Goal: Information Seeking & Learning: Find specific fact

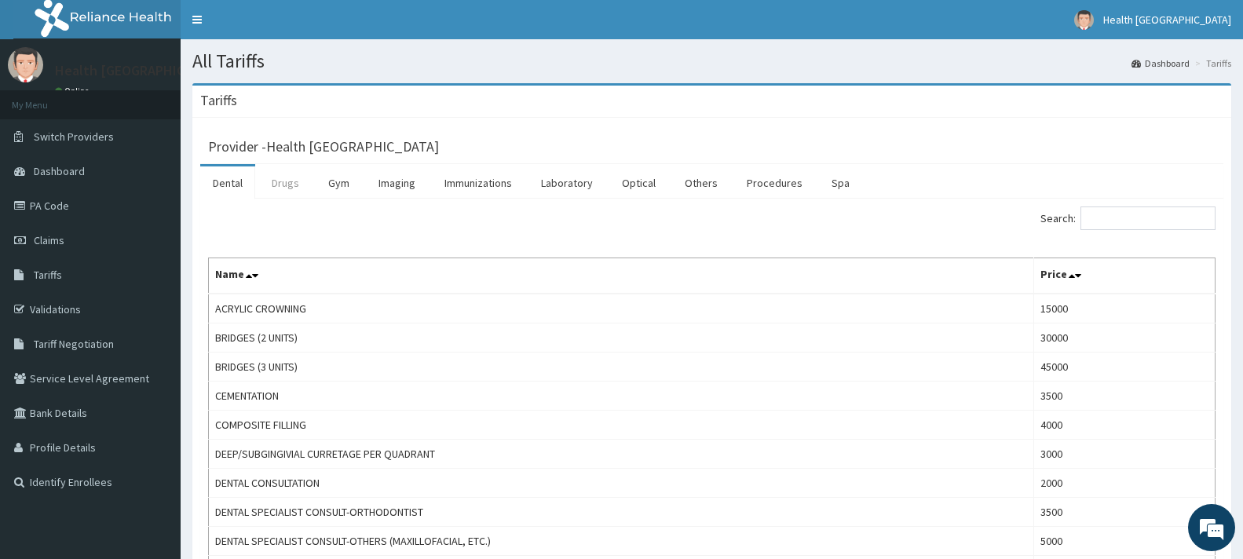
click at [294, 185] on link "Drugs" at bounding box center [285, 182] width 53 height 33
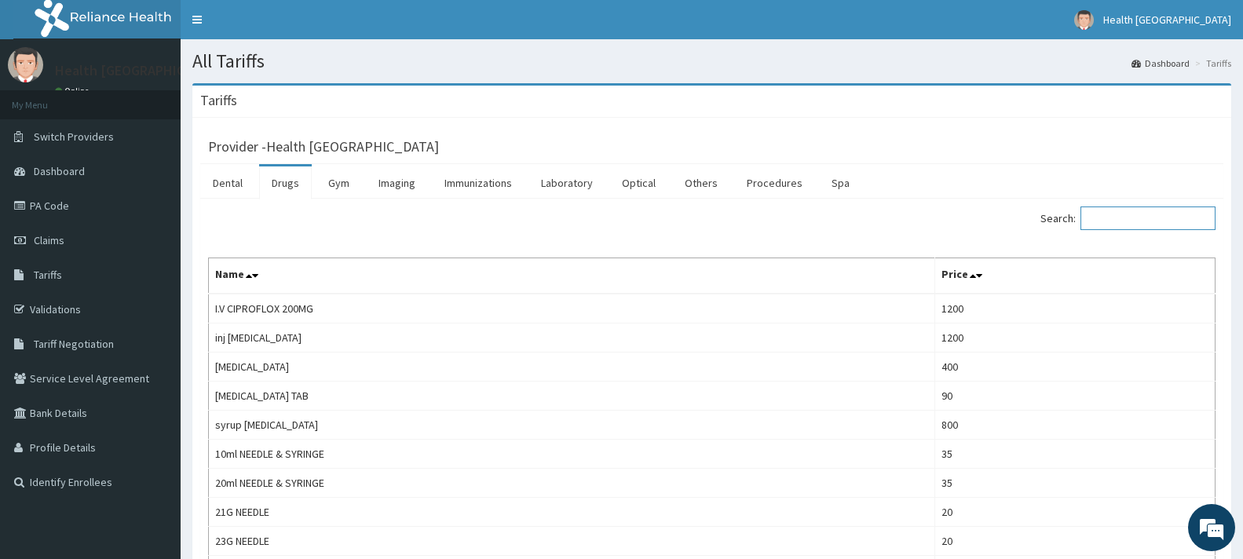
click at [1137, 221] on input "Search:" at bounding box center [1147, 218] width 135 height 24
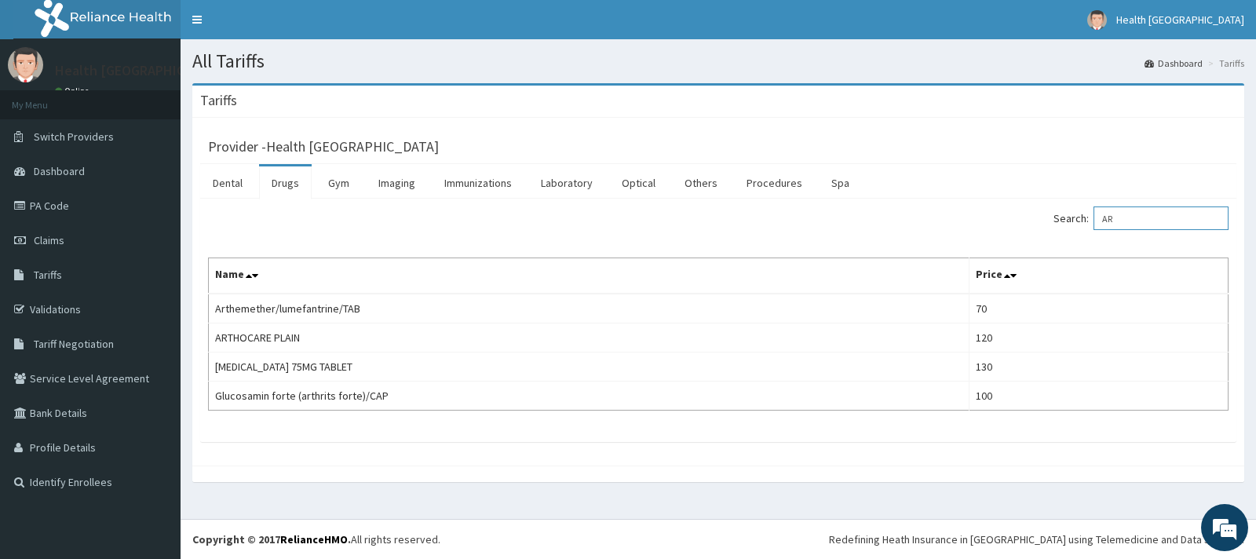
type input "A"
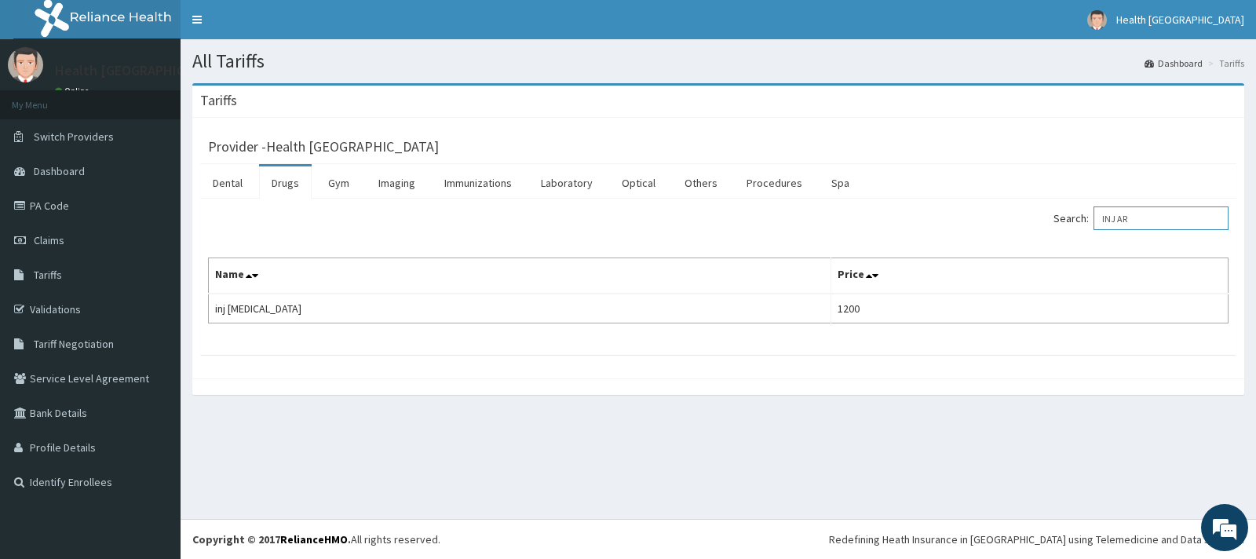
drag, startPoint x: 1167, startPoint y: 222, endPoint x: 1111, endPoint y: 222, distance: 55.7
click at [1111, 222] on input "INJ AR" at bounding box center [1161, 218] width 135 height 24
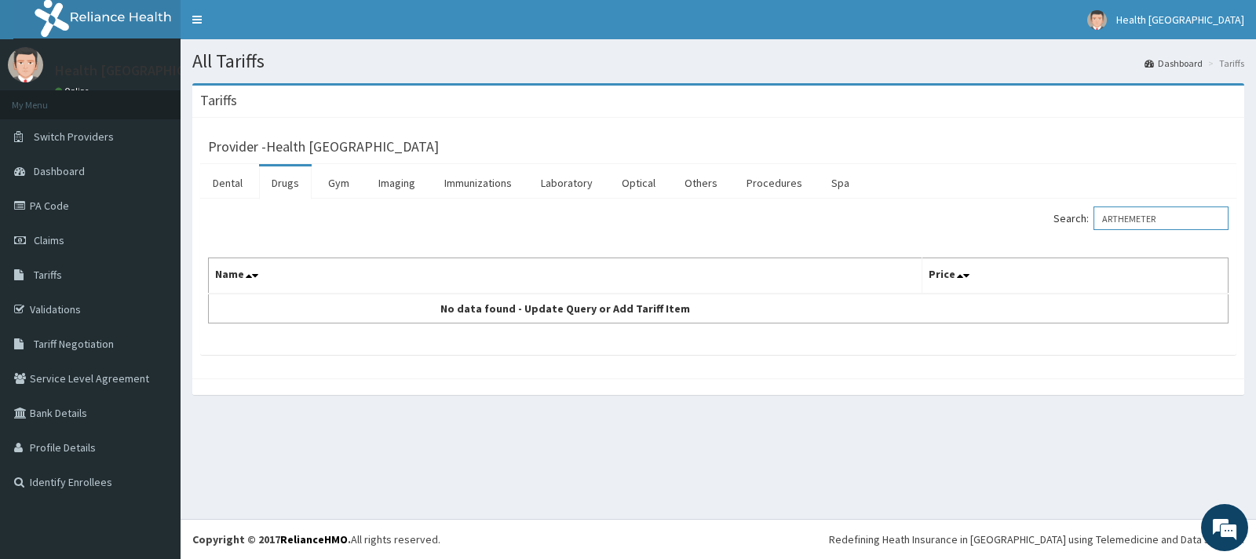
drag, startPoint x: 1182, startPoint y: 217, endPoint x: 1111, endPoint y: 234, distance: 73.5
click at [1111, 234] on div "Search: ARTHEMETER" at bounding box center [979, 219] width 498 height 27
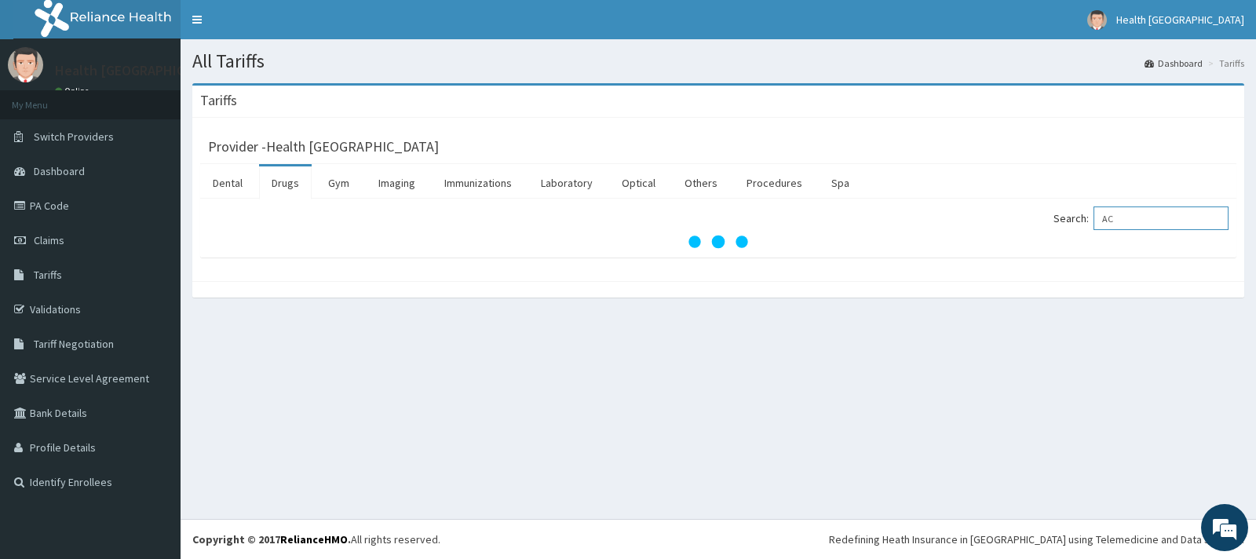
type input "A"
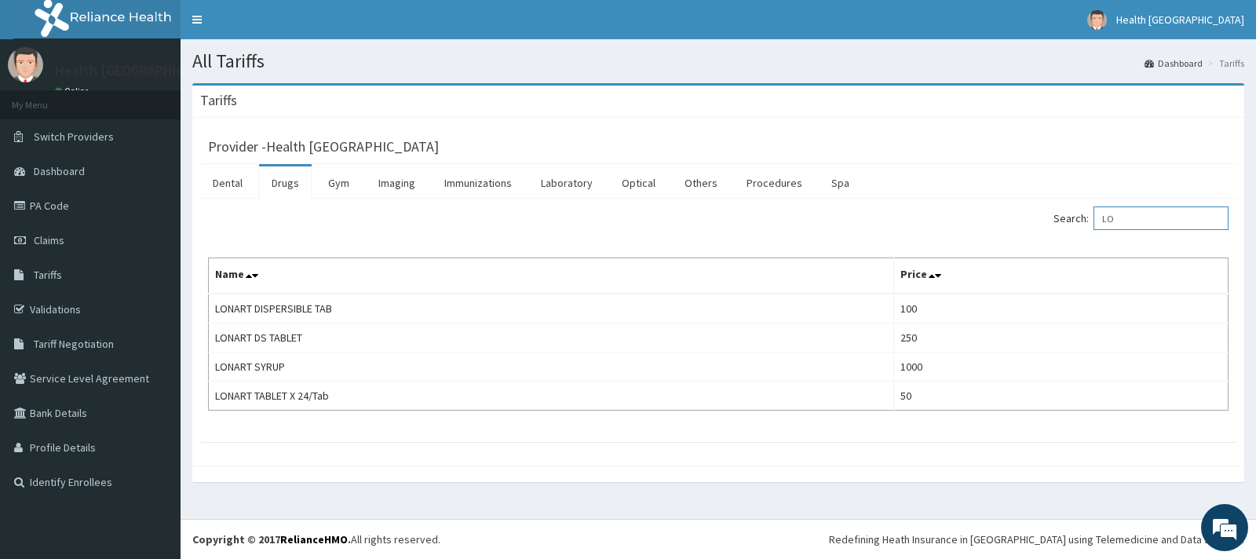
type input "L"
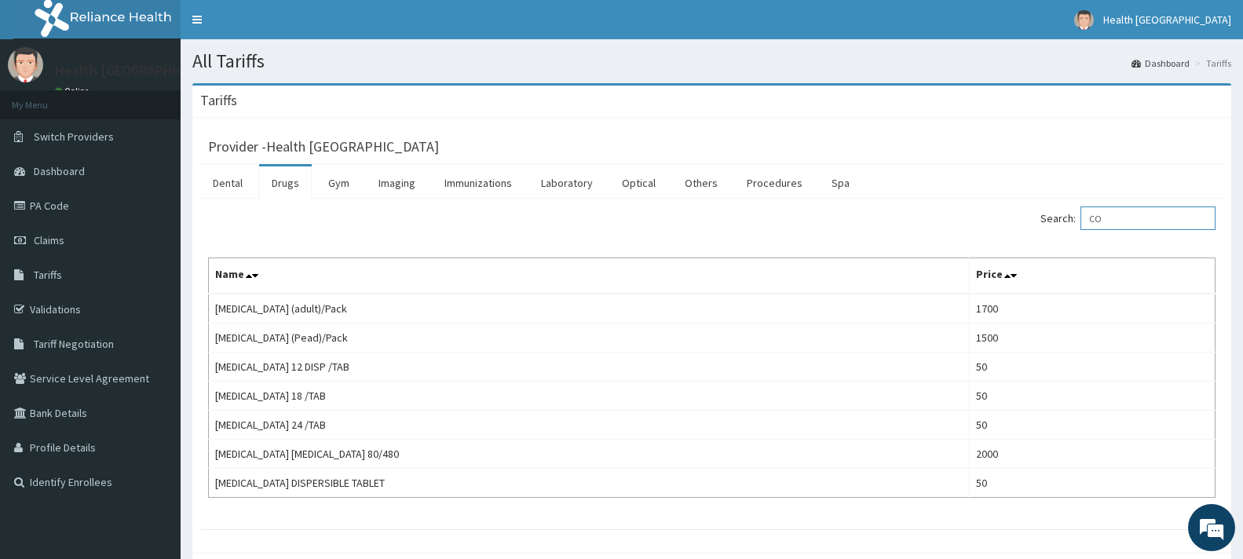
type input "C"
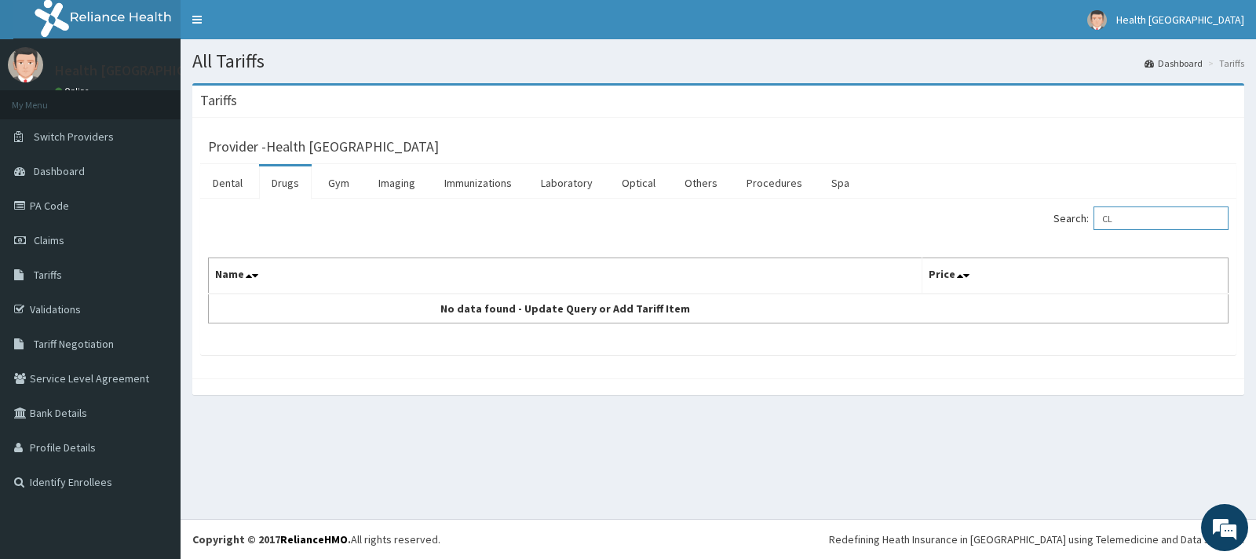
type input "C"
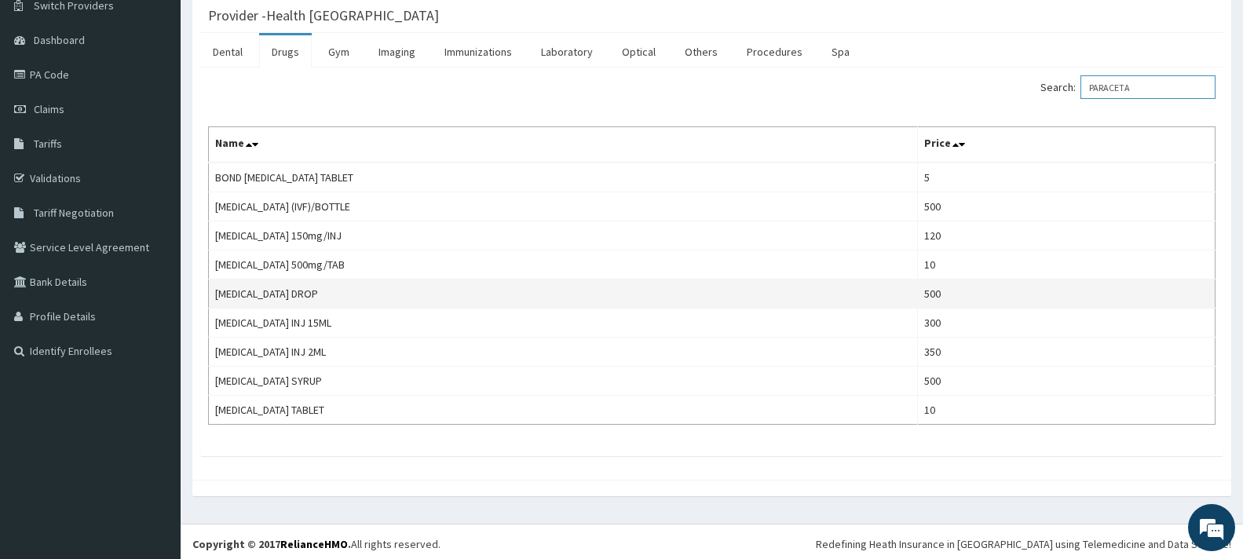
scroll to position [136, 0]
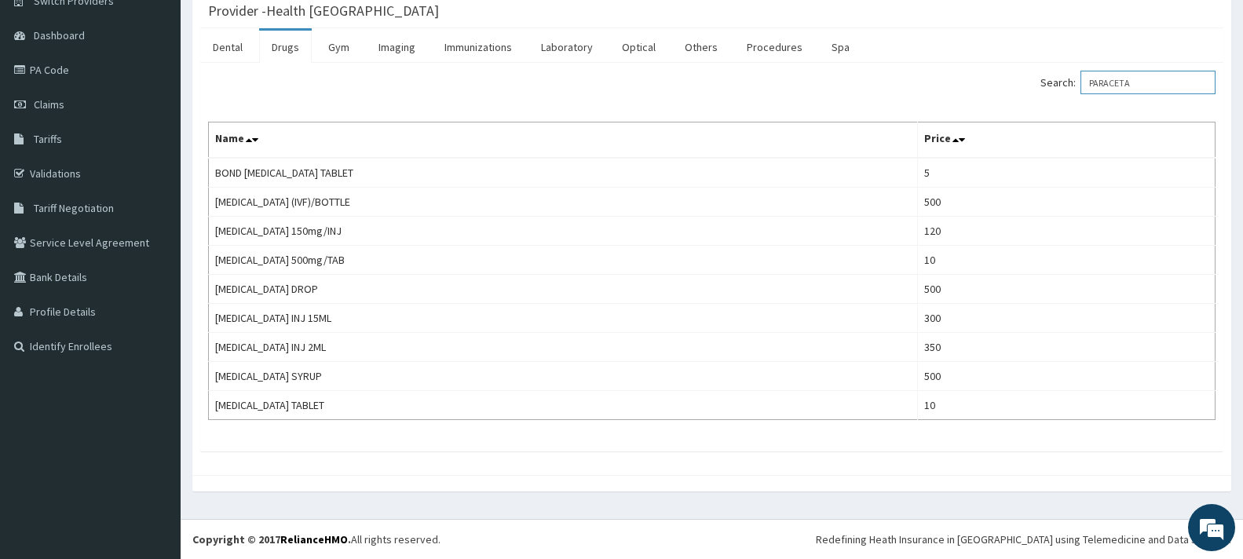
click at [1101, 82] on input "PARACETA" at bounding box center [1147, 83] width 135 height 24
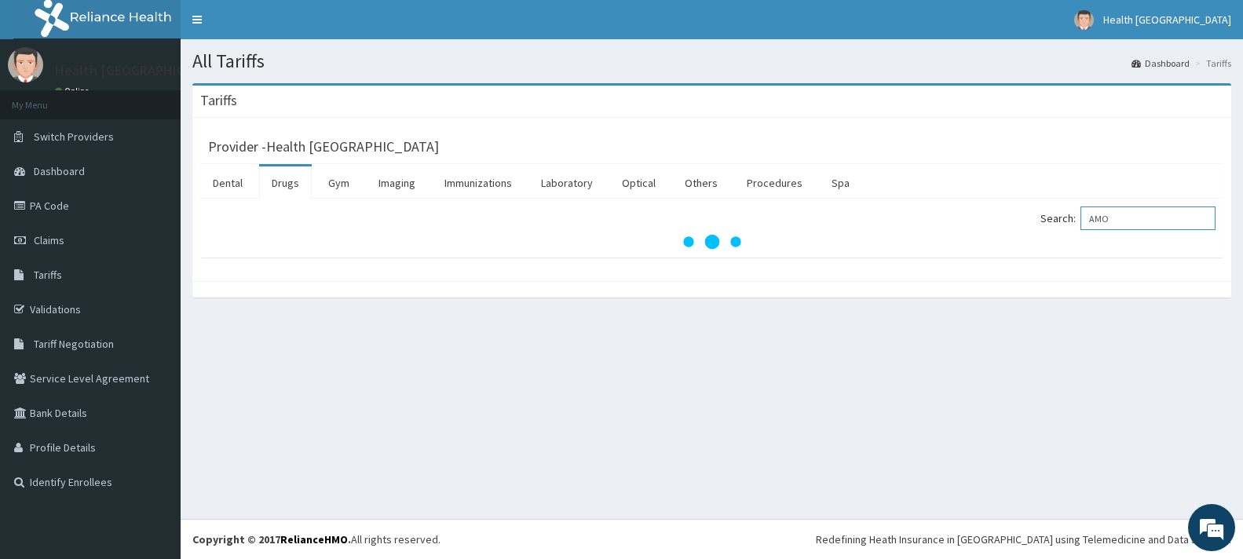
scroll to position [0, 0]
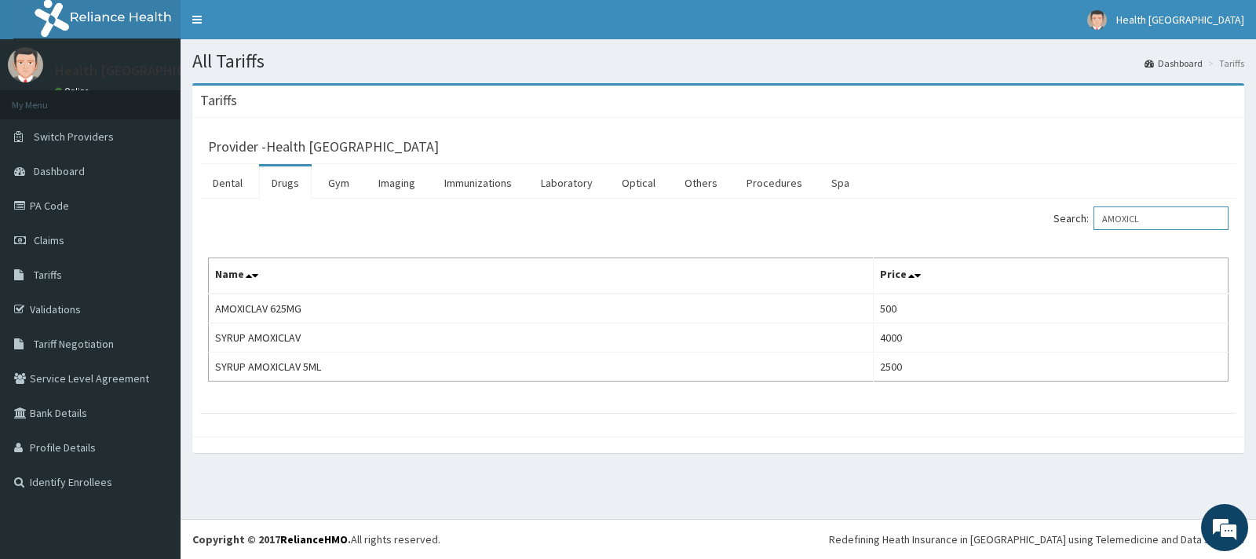
click at [1150, 221] on input "AMOXICL" at bounding box center [1161, 218] width 135 height 24
click at [1149, 219] on input "AMOXICL" at bounding box center [1161, 218] width 135 height 24
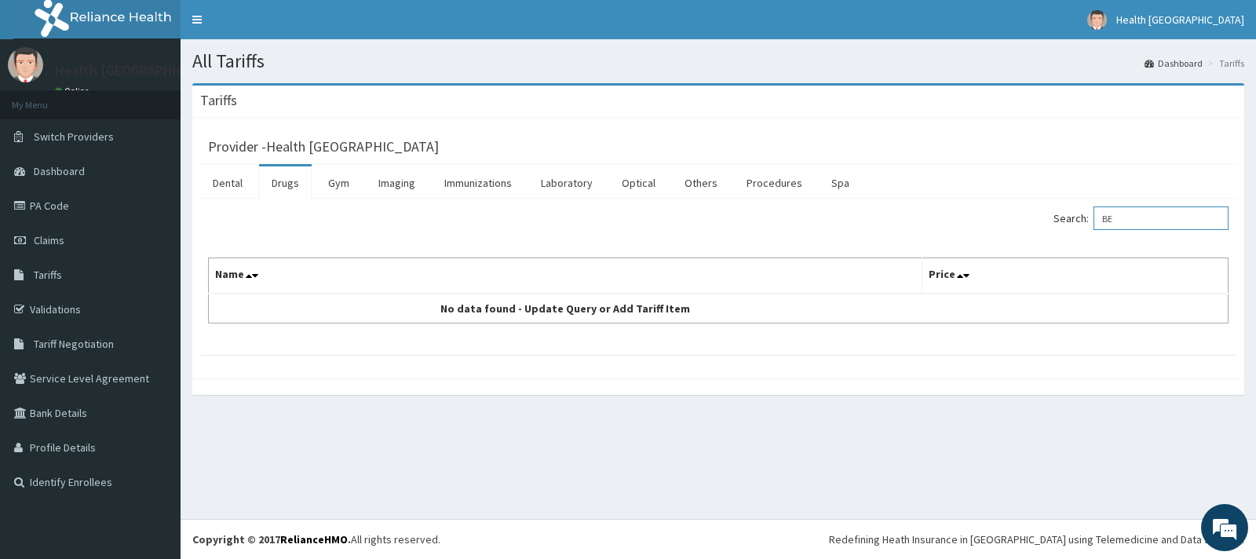
type input "B"
type input "S"
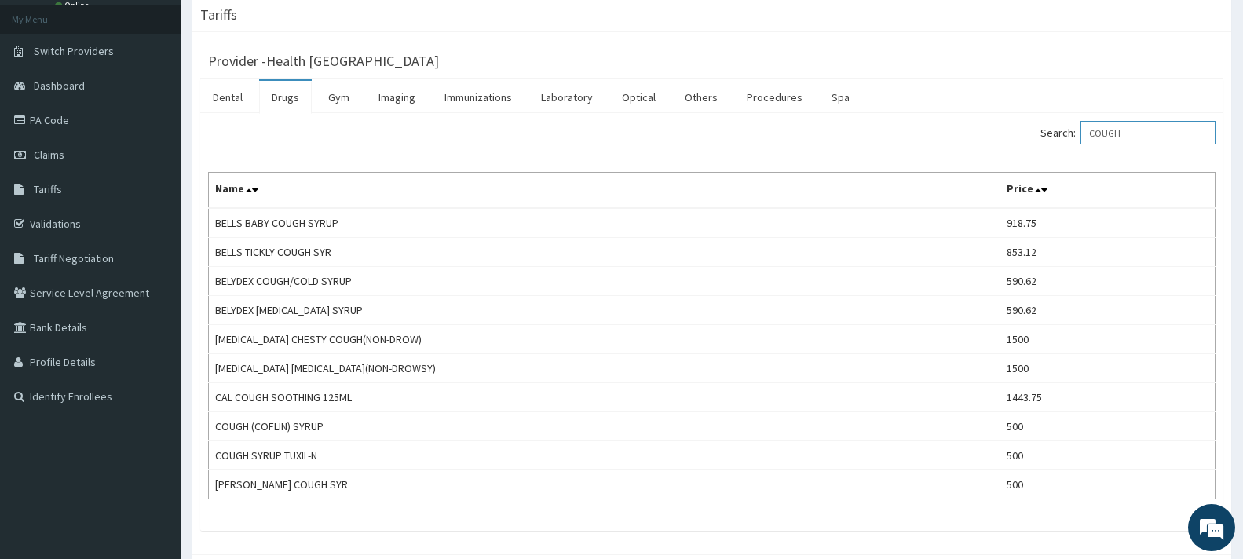
scroll to position [124, 0]
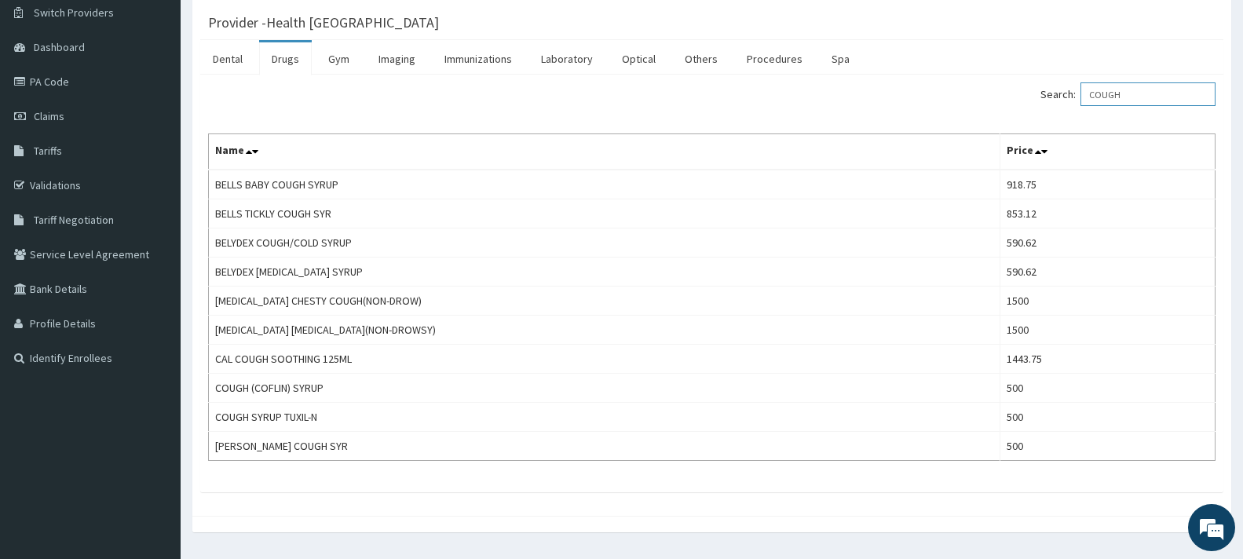
click at [1112, 89] on input "COUGH" at bounding box center [1147, 94] width 135 height 24
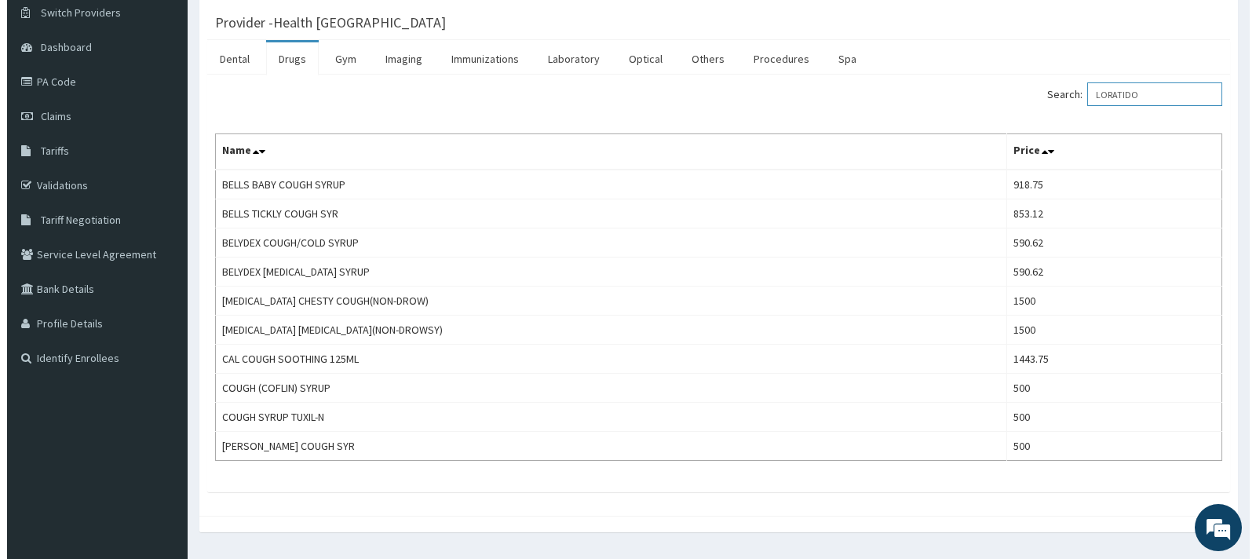
scroll to position [0, 0]
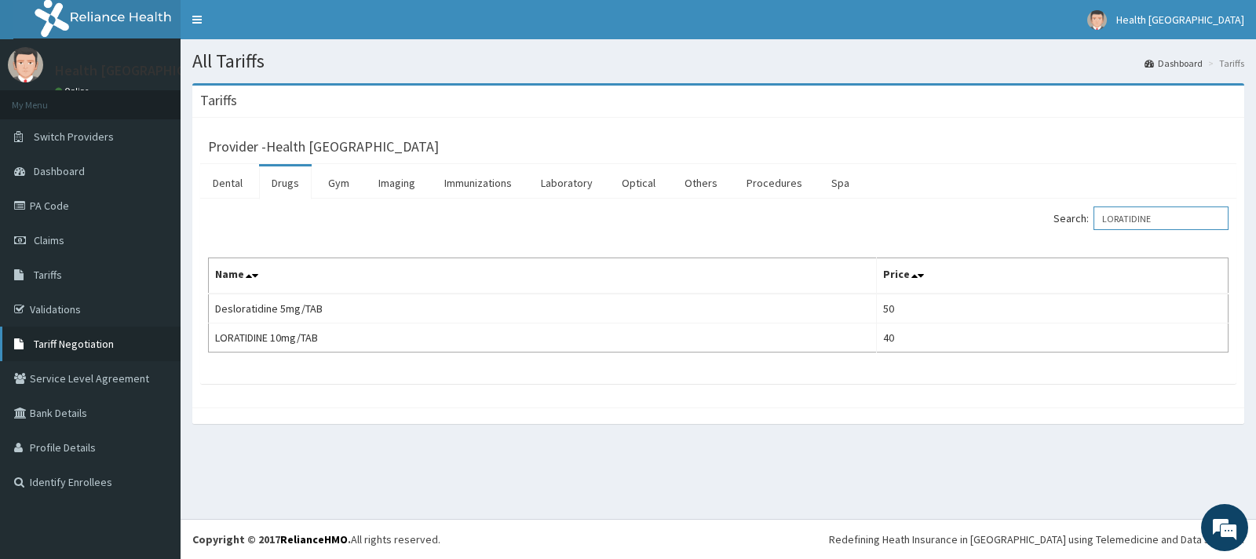
type input "LORATIDINE"
click at [70, 347] on span "Tariff Negotiation" at bounding box center [74, 344] width 80 height 14
